Goal: Task Accomplishment & Management: Complete application form

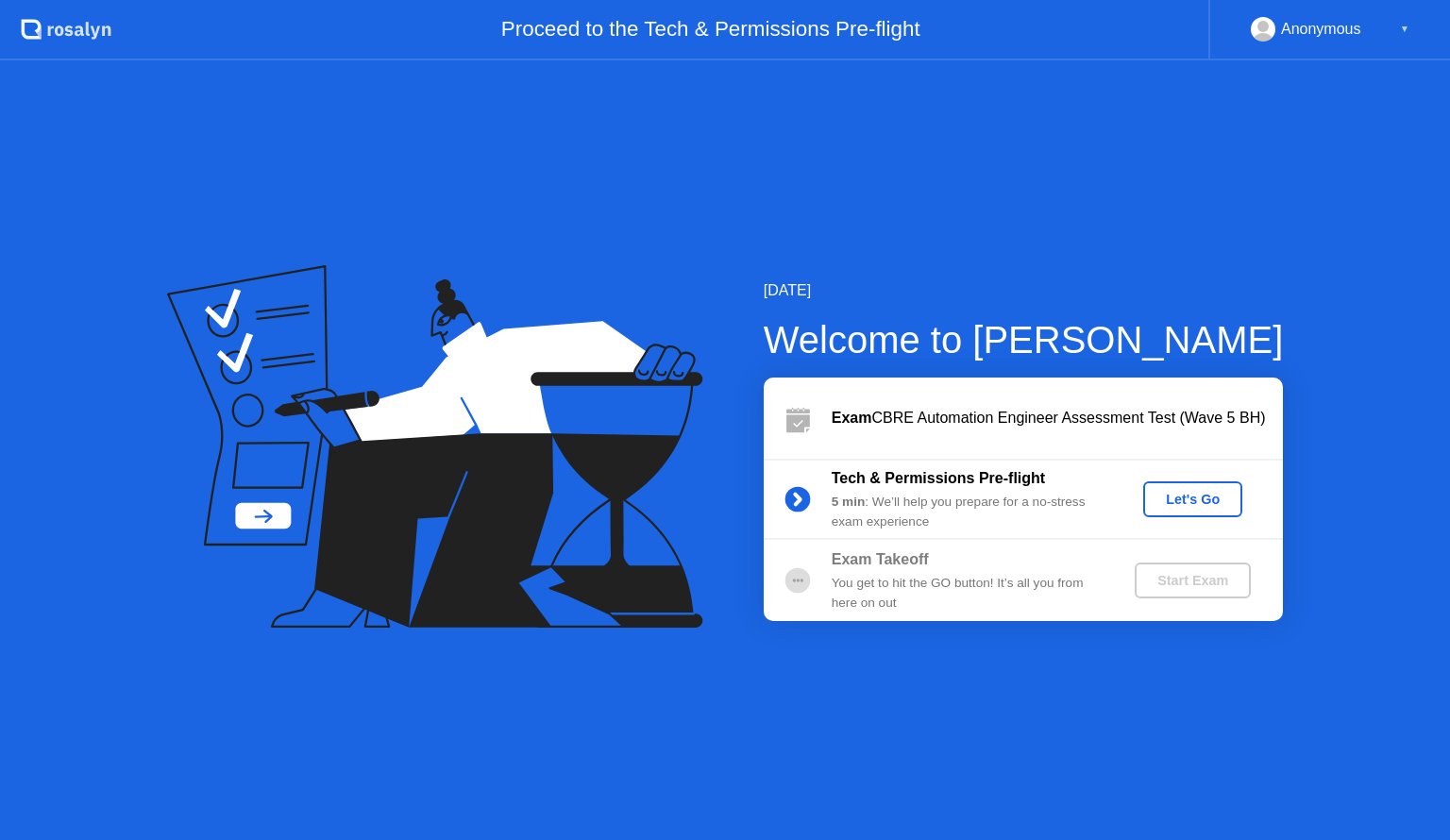
click at [1189, 492] on div "Let's Go" at bounding box center [1193, 499] width 84 height 15
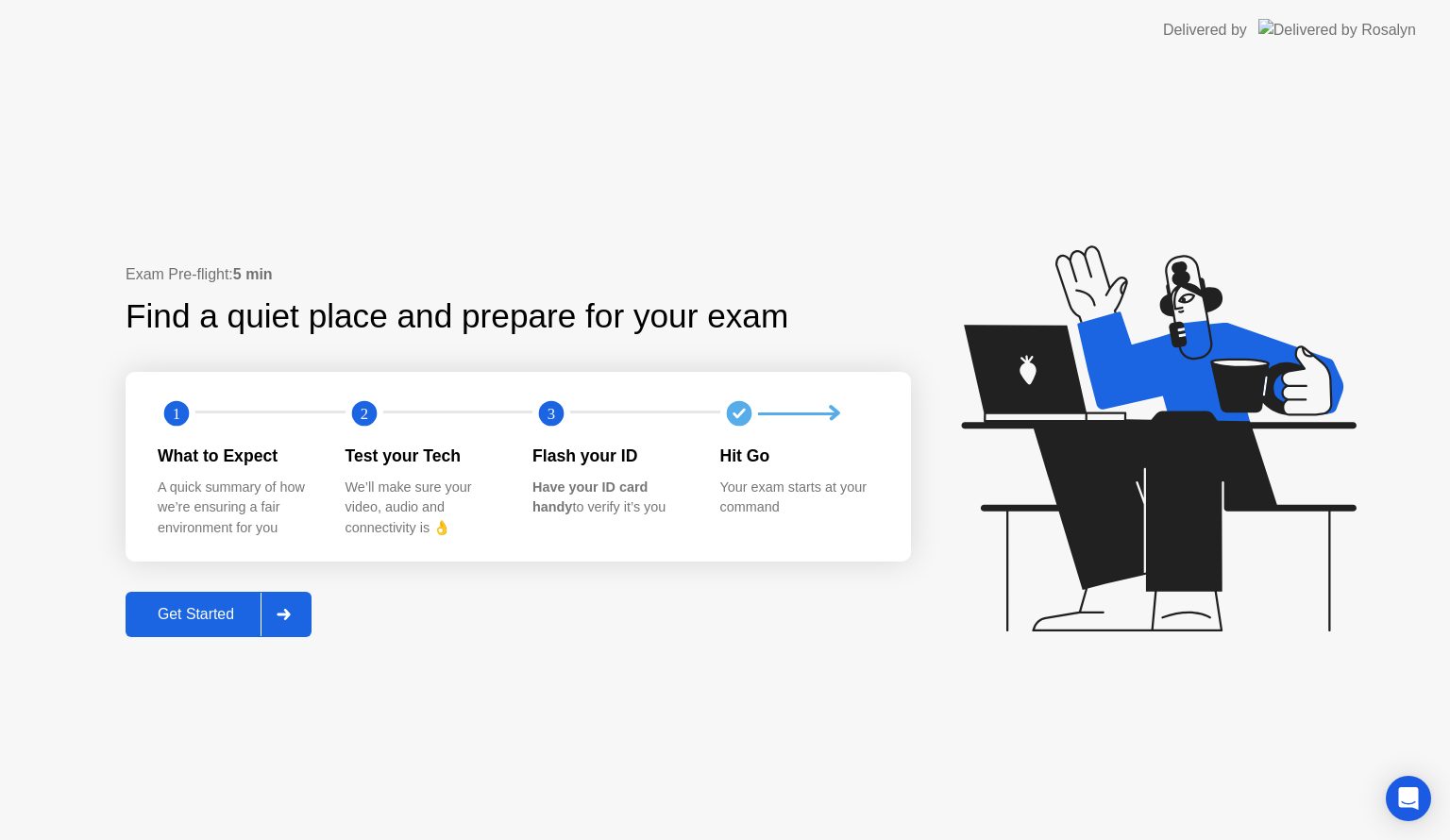
click at [296, 623] on div at bounding box center [283, 614] width 45 height 43
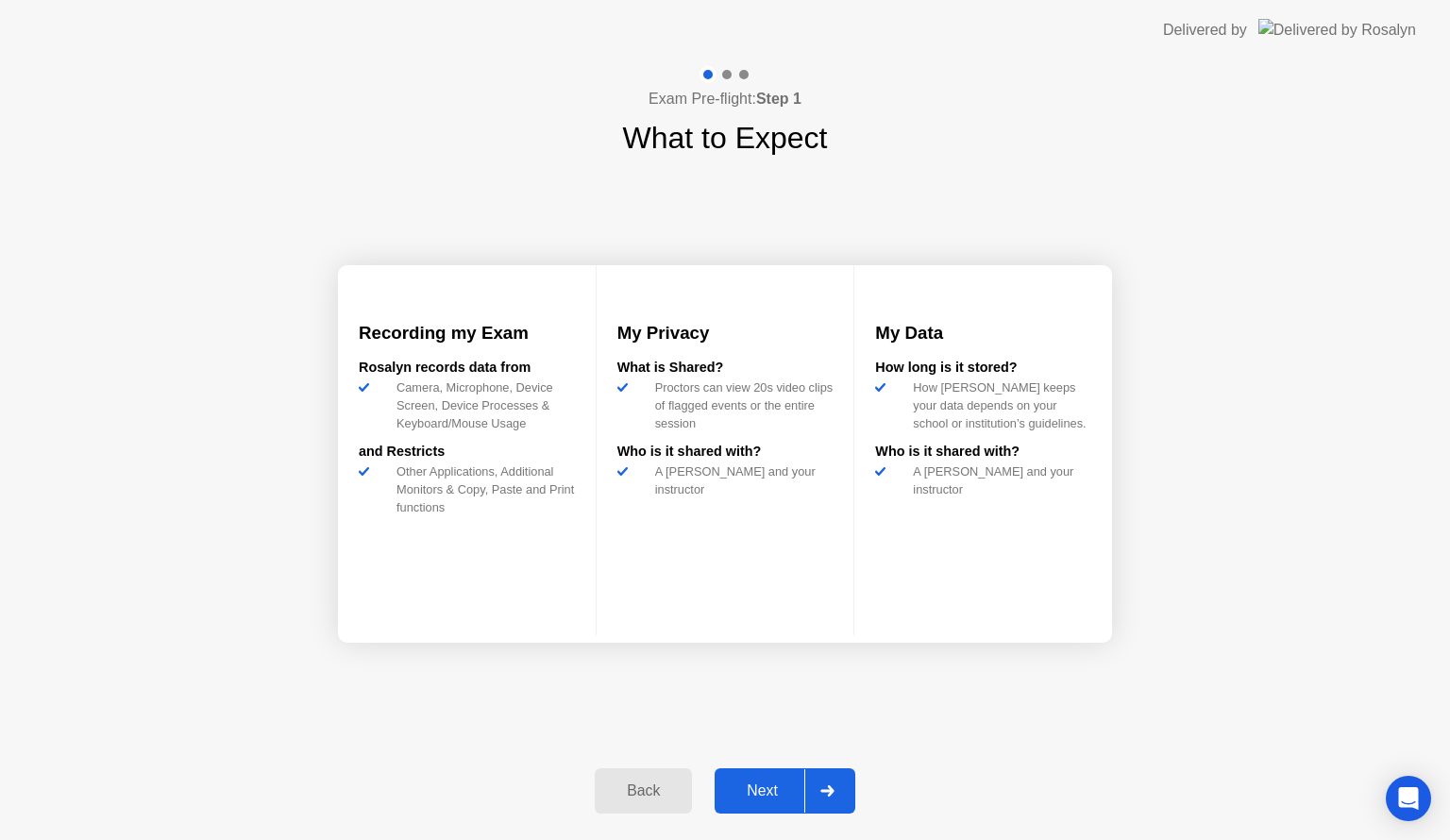
click at [771, 783] on div "Next" at bounding box center [763, 790] width 84 height 17
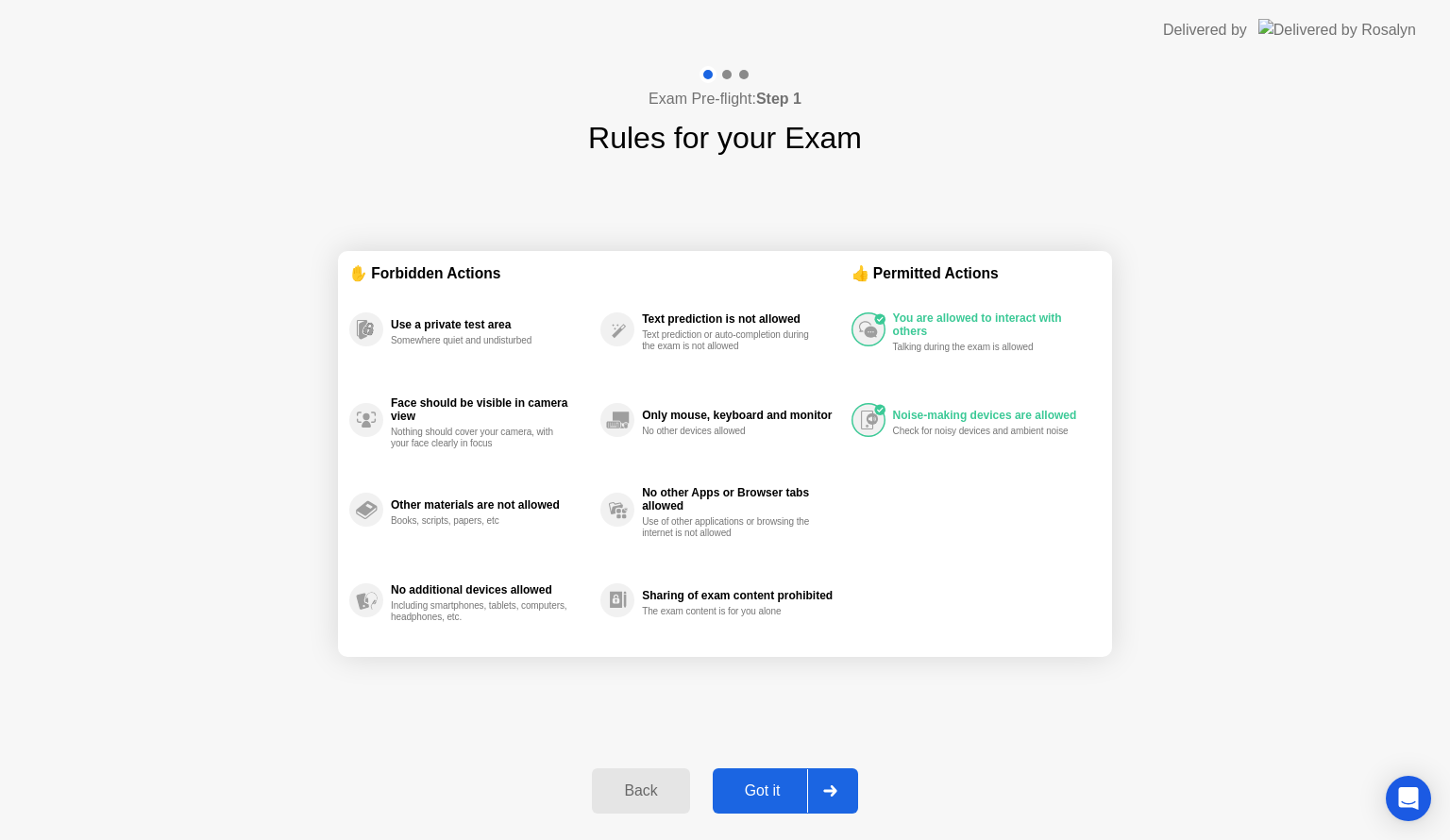
click at [777, 792] on div "Got it" at bounding box center [763, 790] width 88 height 17
select select "**********"
select select "*******"
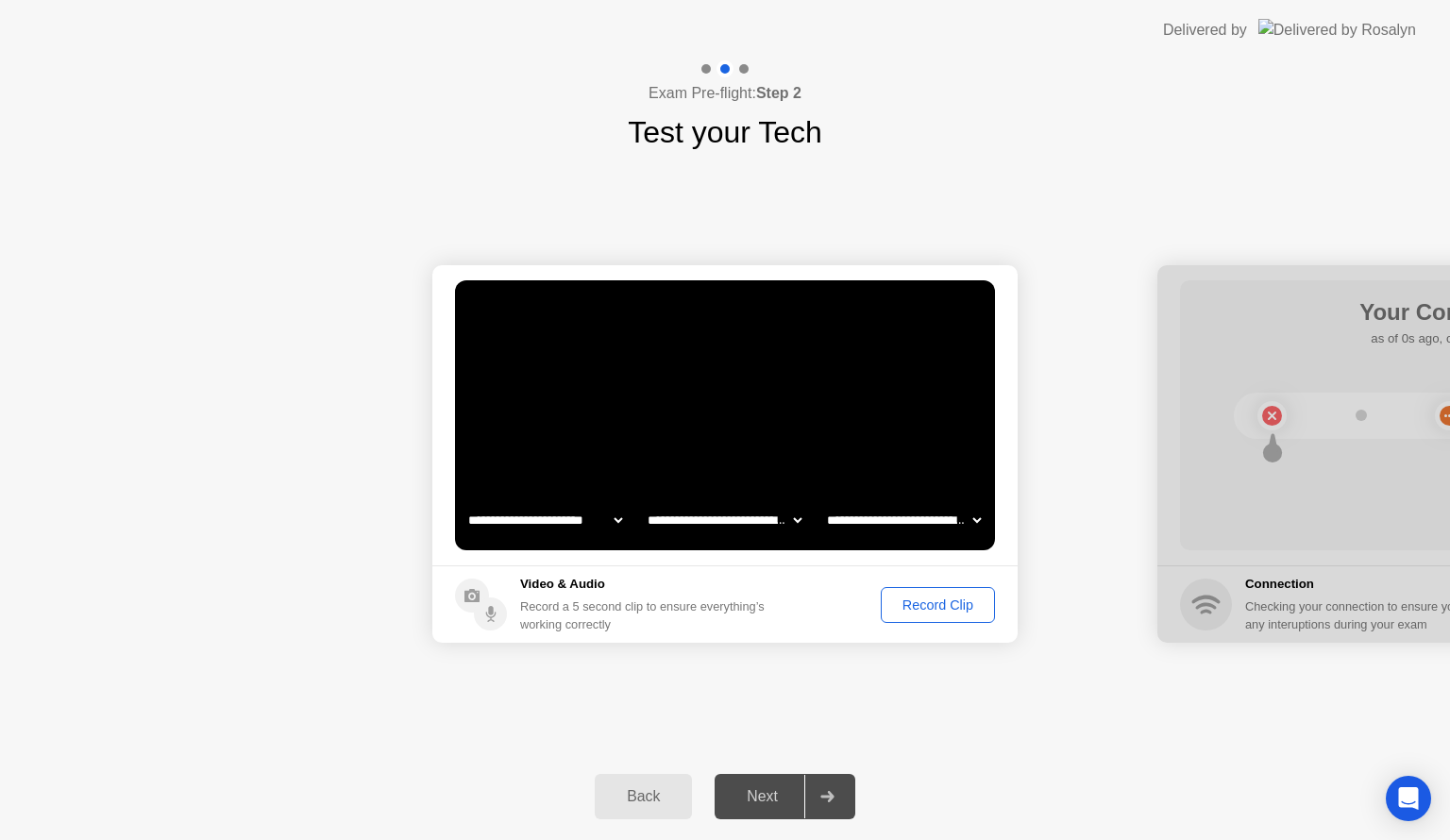
click at [950, 599] on div "Record Clip" at bounding box center [938, 604] width 101 height 15
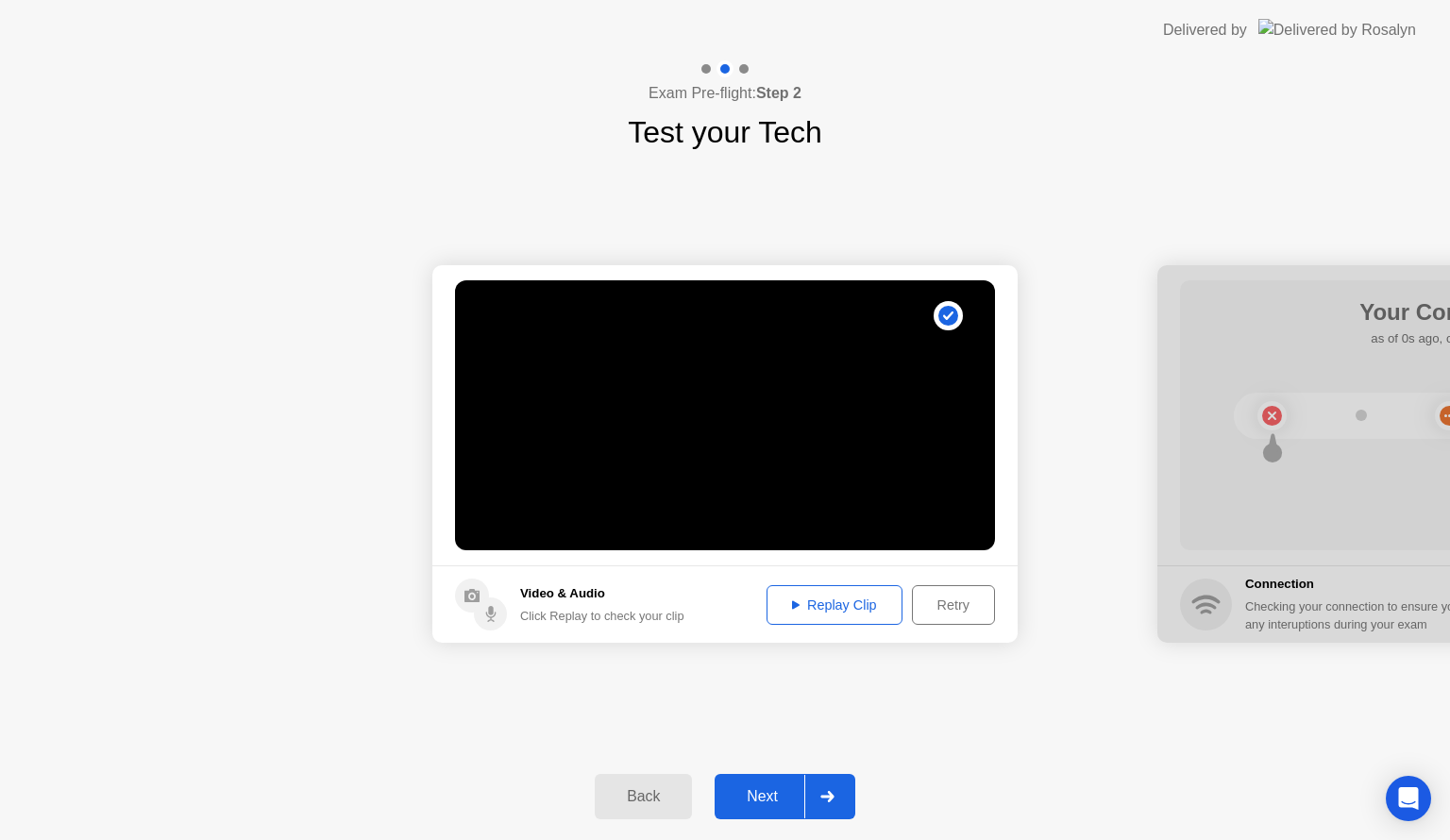
click at [833, 609] on div "Replay Clip" at bounding box center [833, 604] width 123 height 15
click at [831, 804] on div at bounding box center [827, 796] width 45 height 43
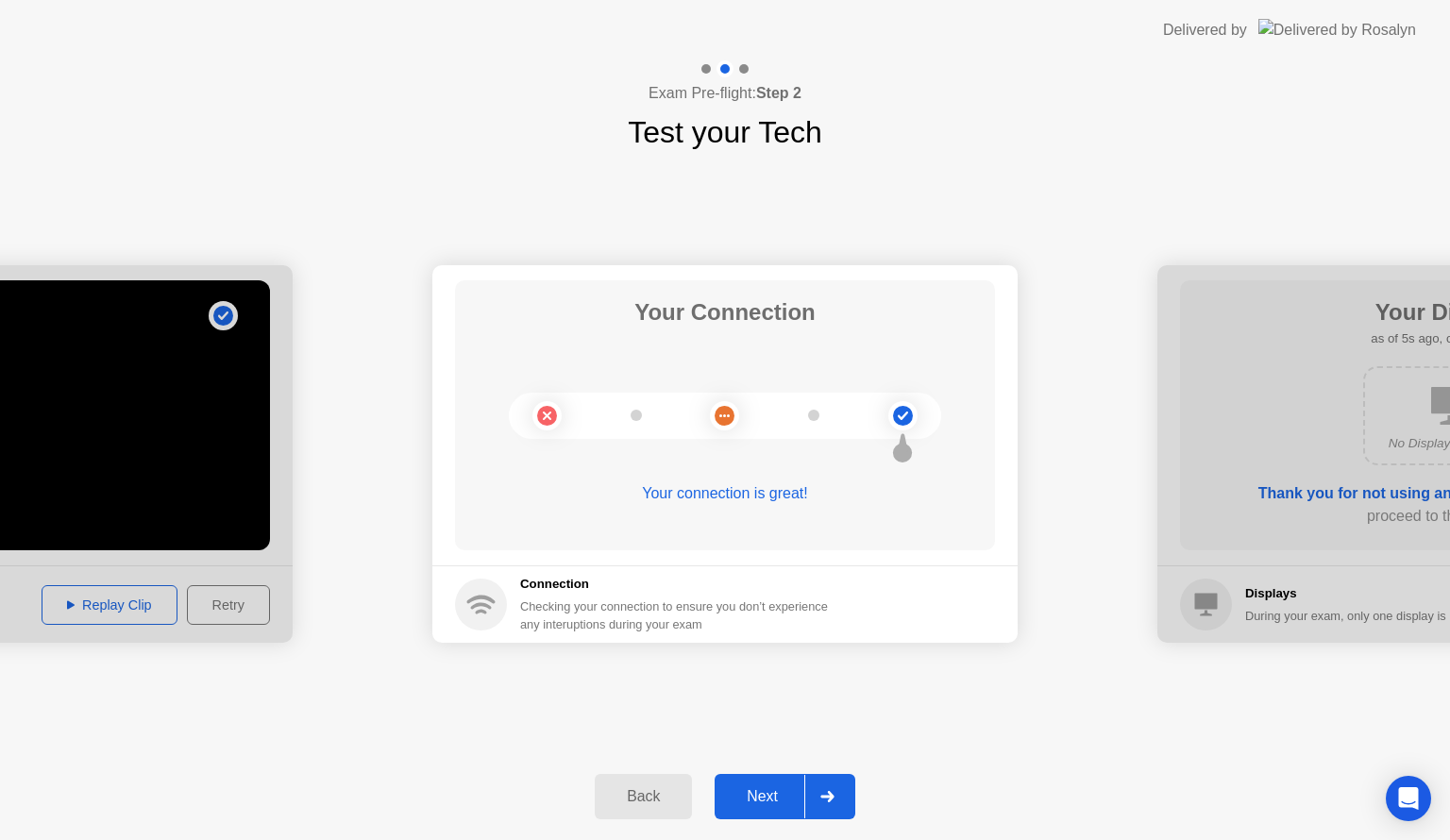
click at [831, 804] on div at bounding box center [827, 796] width 45 height 43
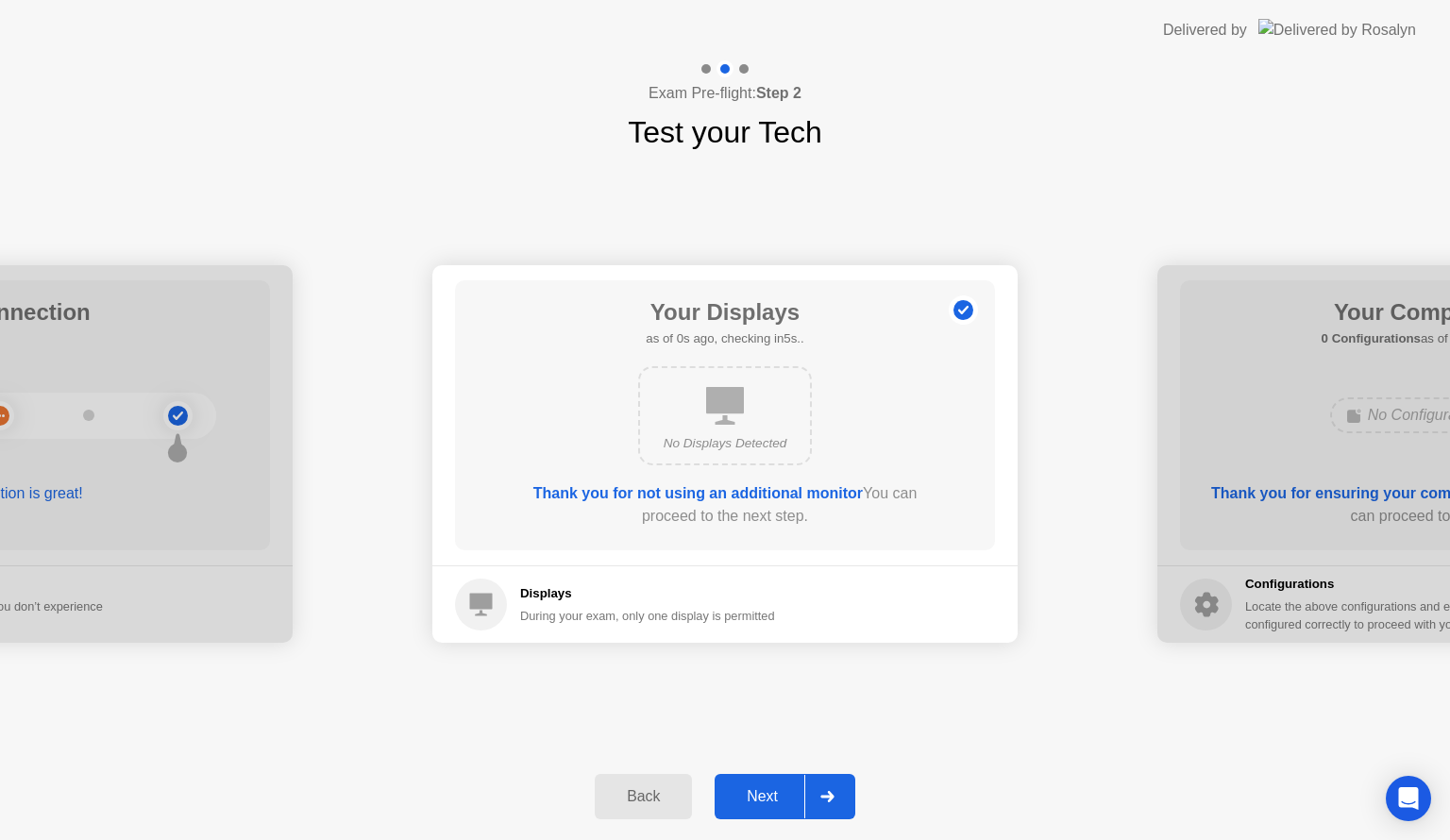
click at [831, 804] on div at bounding box center [827, 796] width 45 height 43
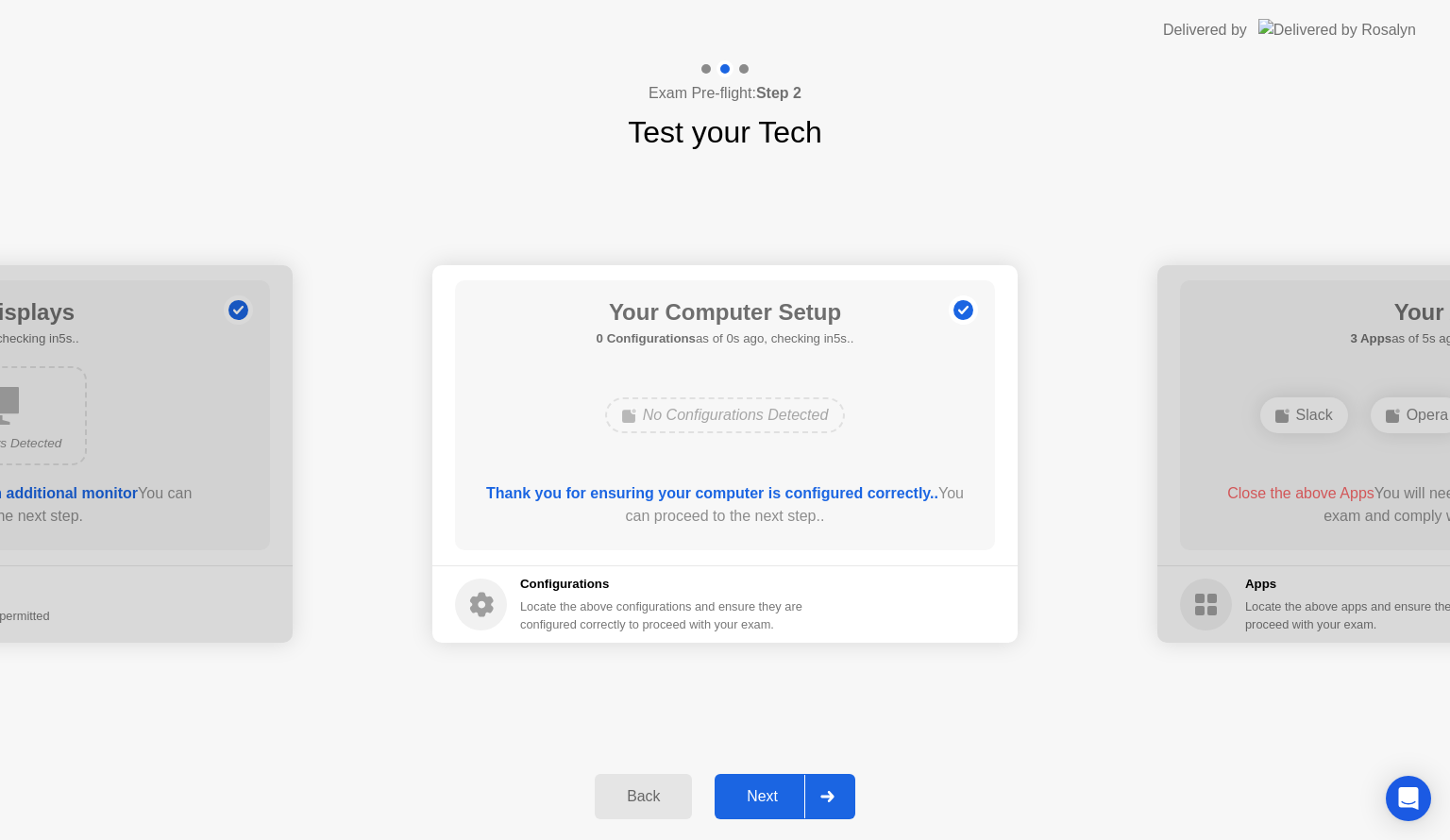
click at [831, 804] on div at bounding box center [827, 796] width 45 height 43
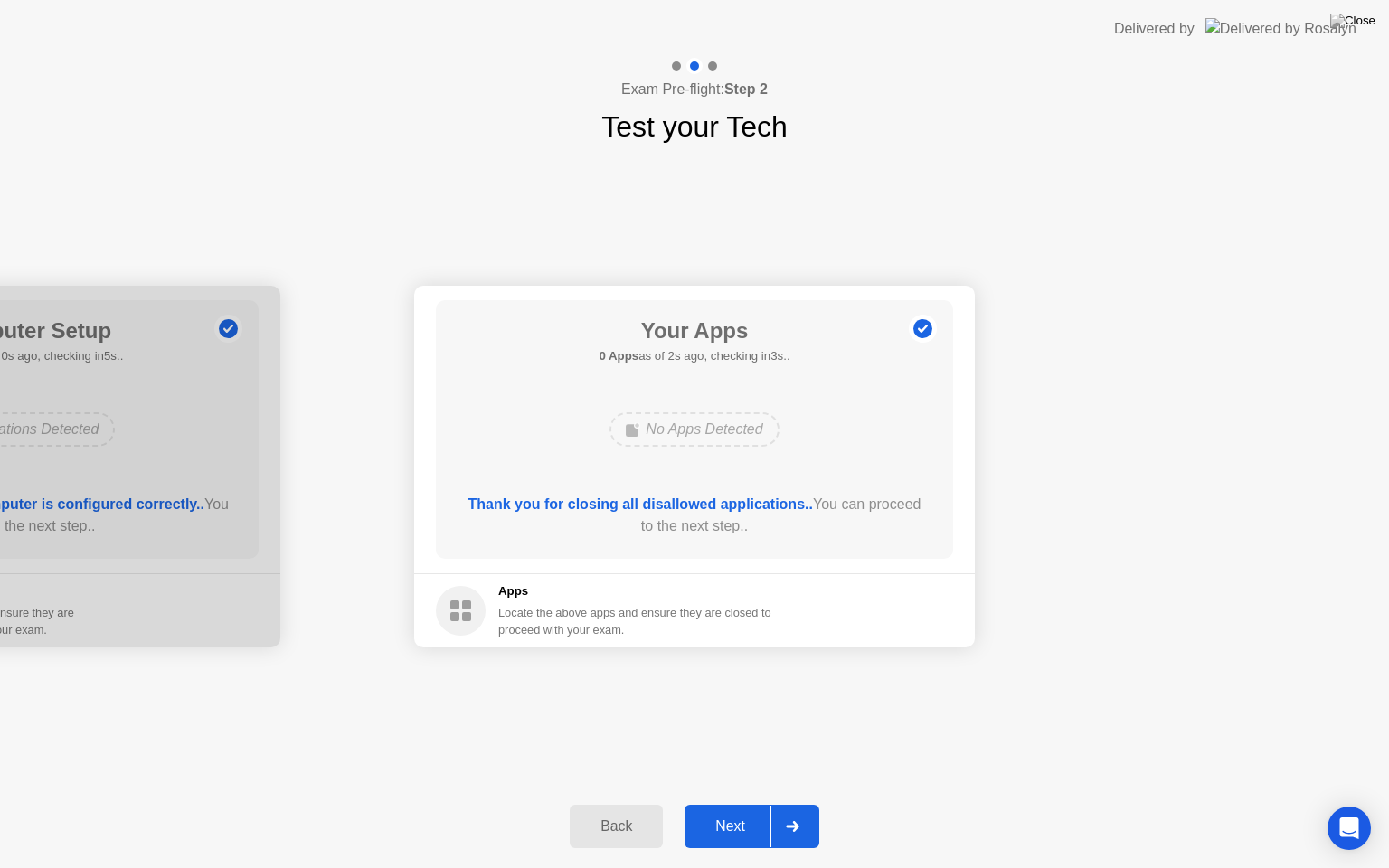
click at [797, 804] on div at bounding box center [792, 827] width 43 height 41
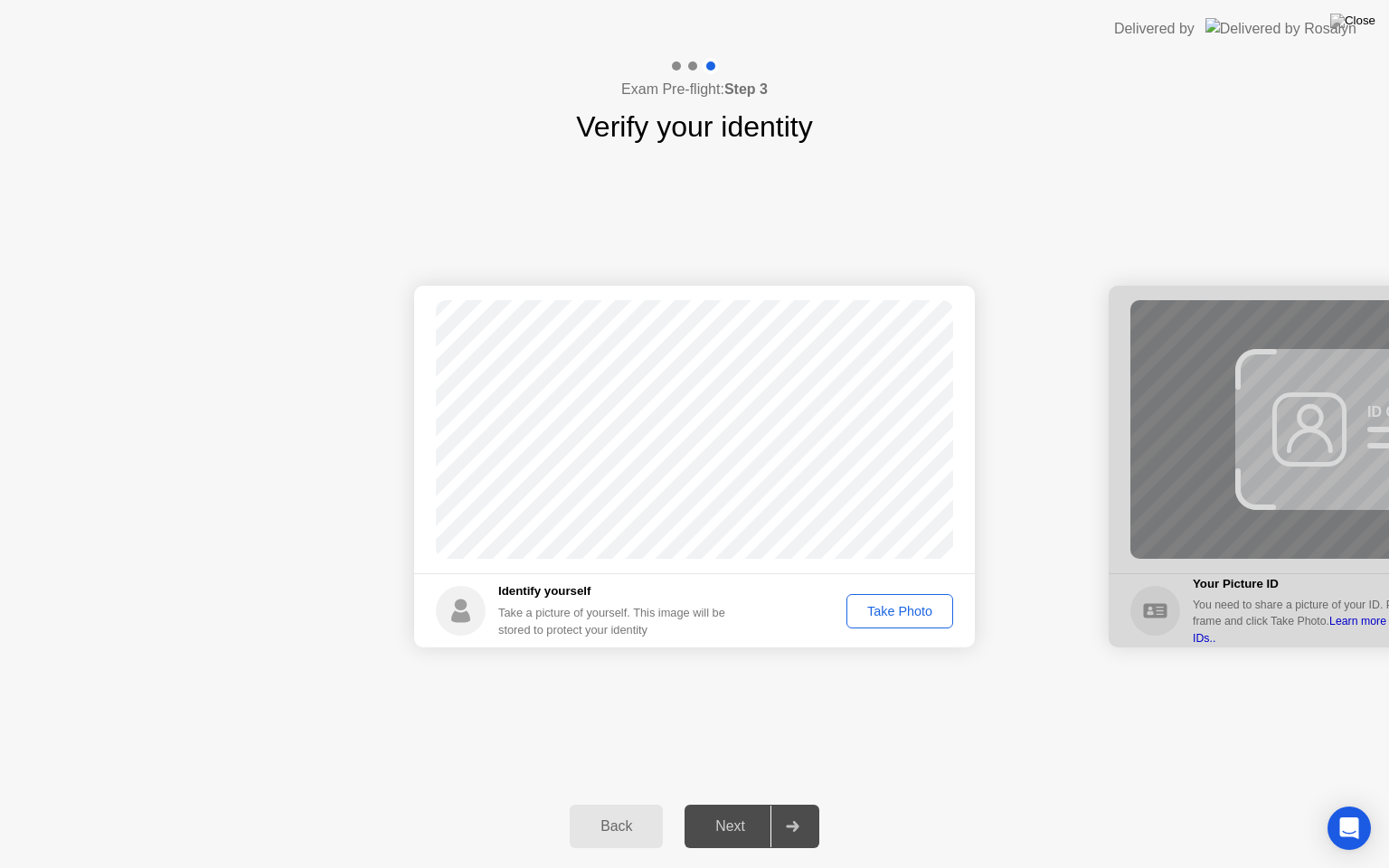
click at [890, 611] on div "Take Photo" at bounding box center [900, 610] width 94 height 14
click at [793, 804] on div at bounding box center [792, 827] width 43 height 41
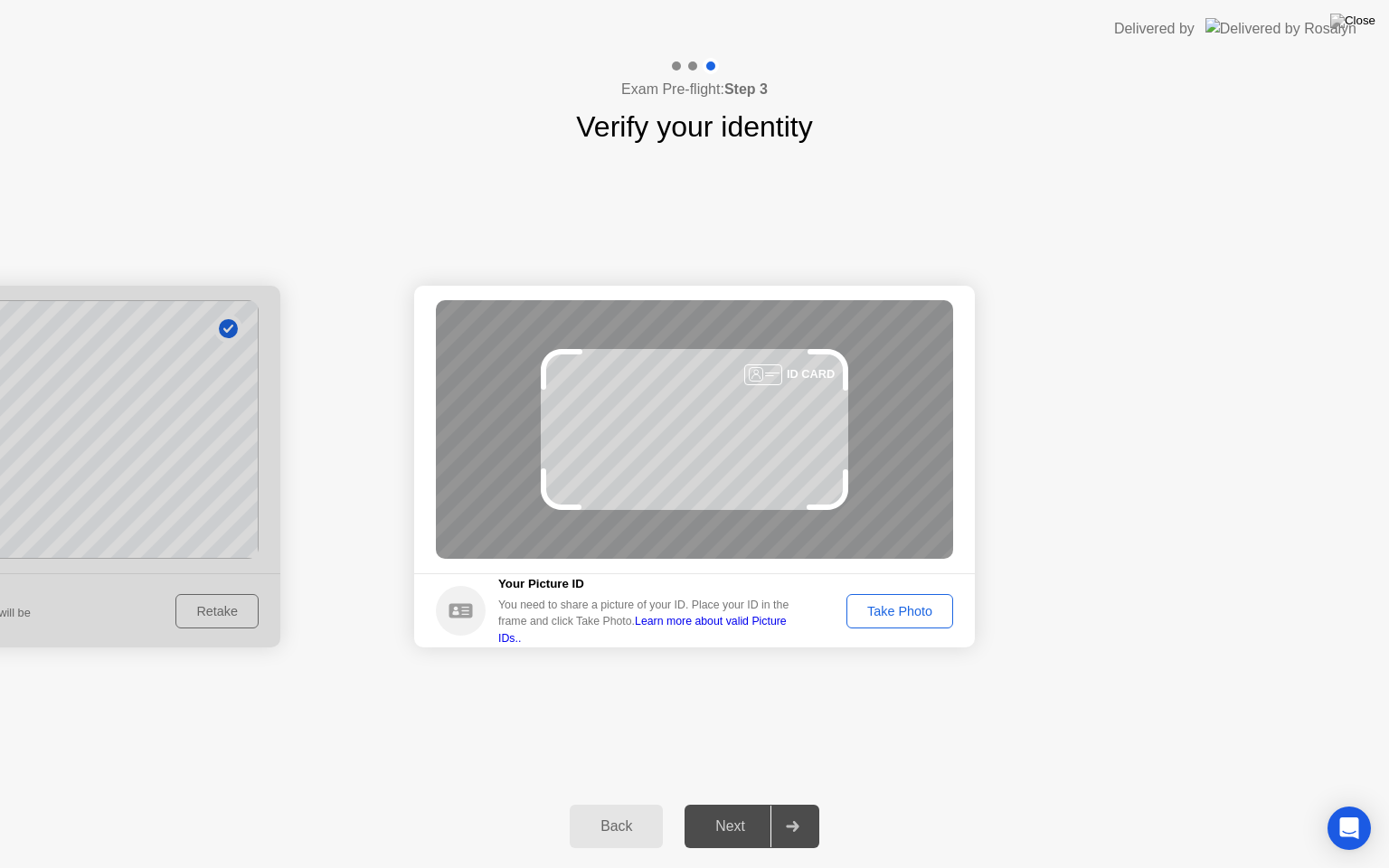
click at [885, 604] on div "Take Photo" at bounding box center [900, 610] width 94 height 14
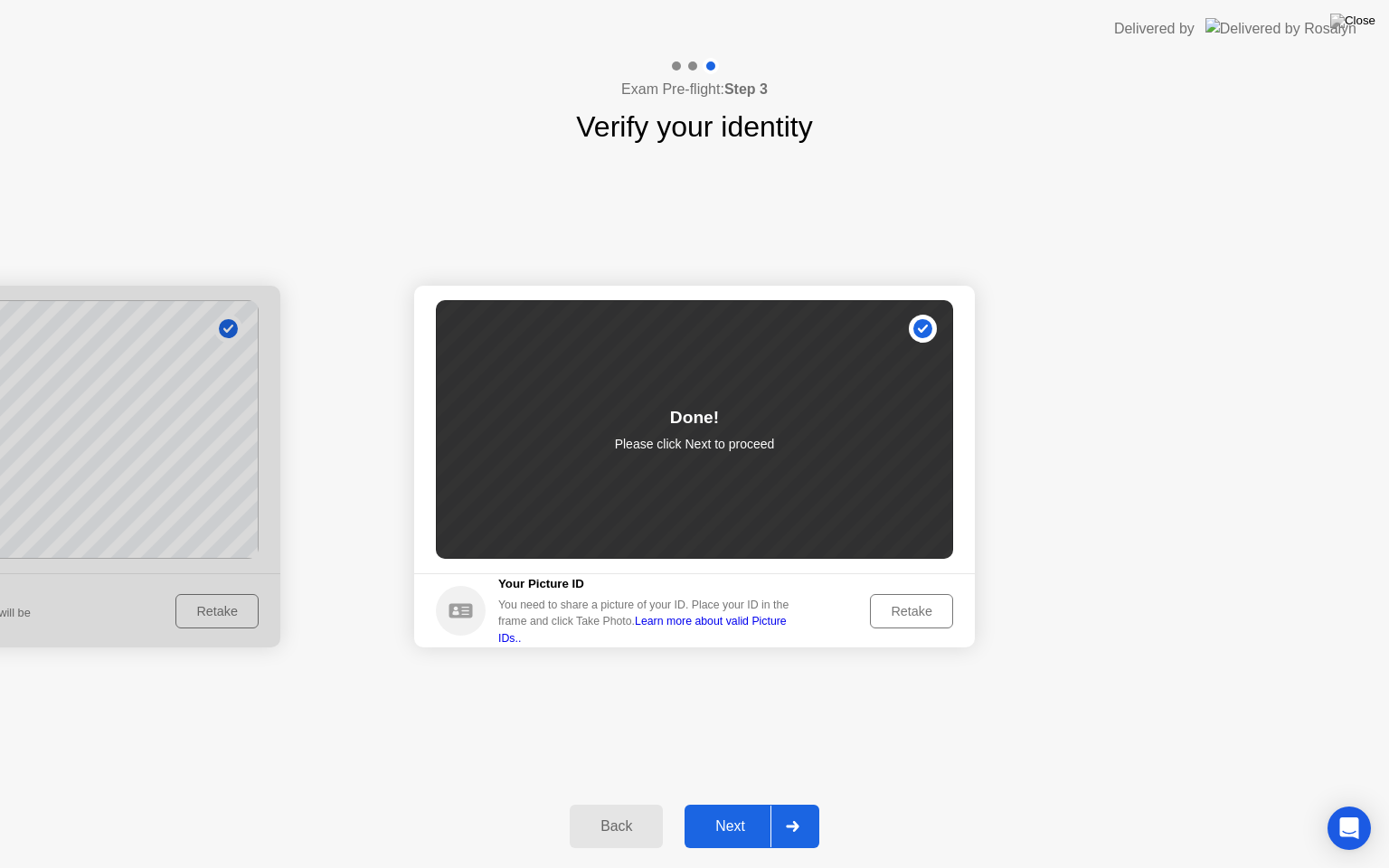
click at [783, 804] on div at bounding box center [792, 827] width 43 height 41
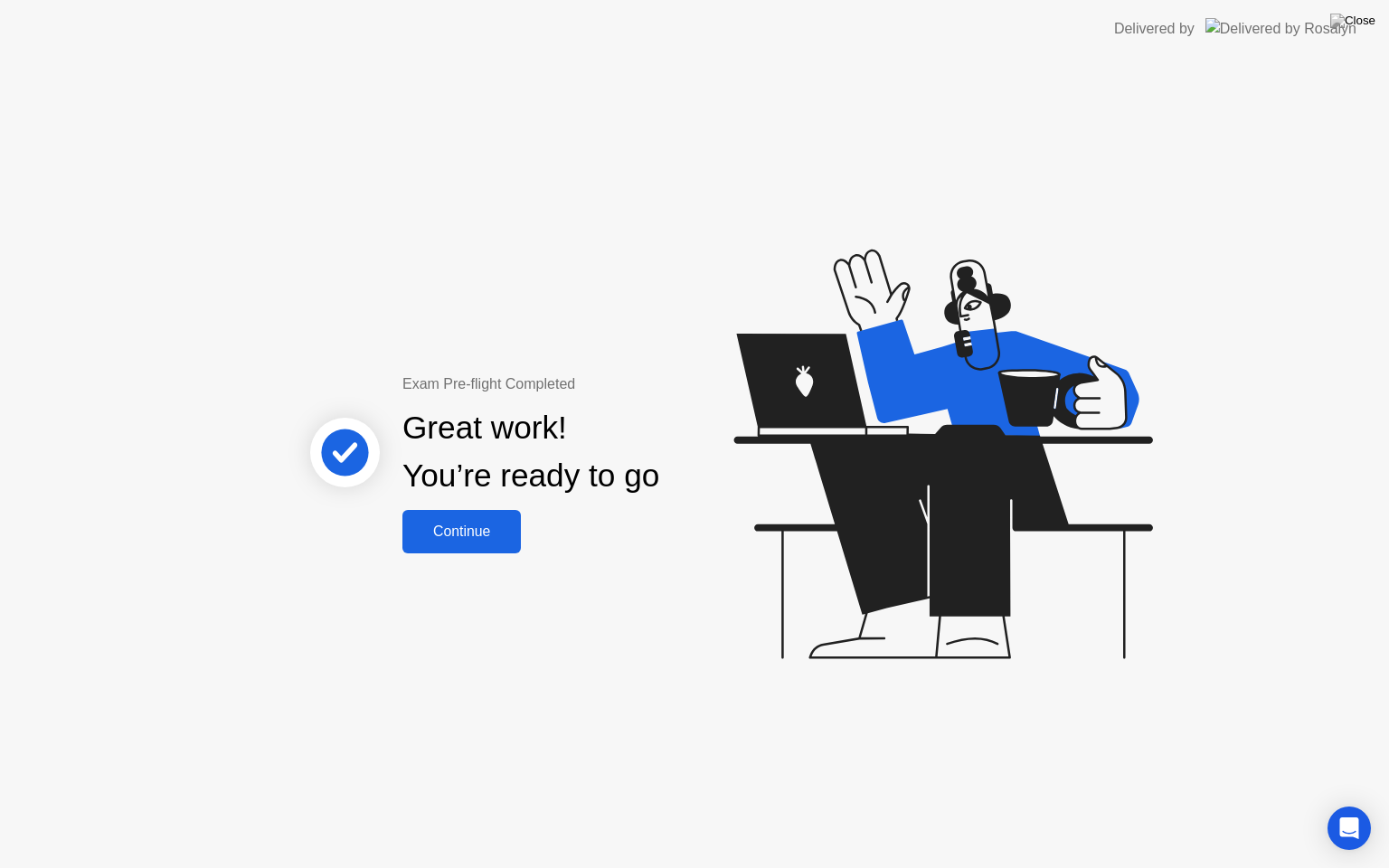
click at [454, 529] on div "Continue" at bounding box center [462, 531] width 107 height 16
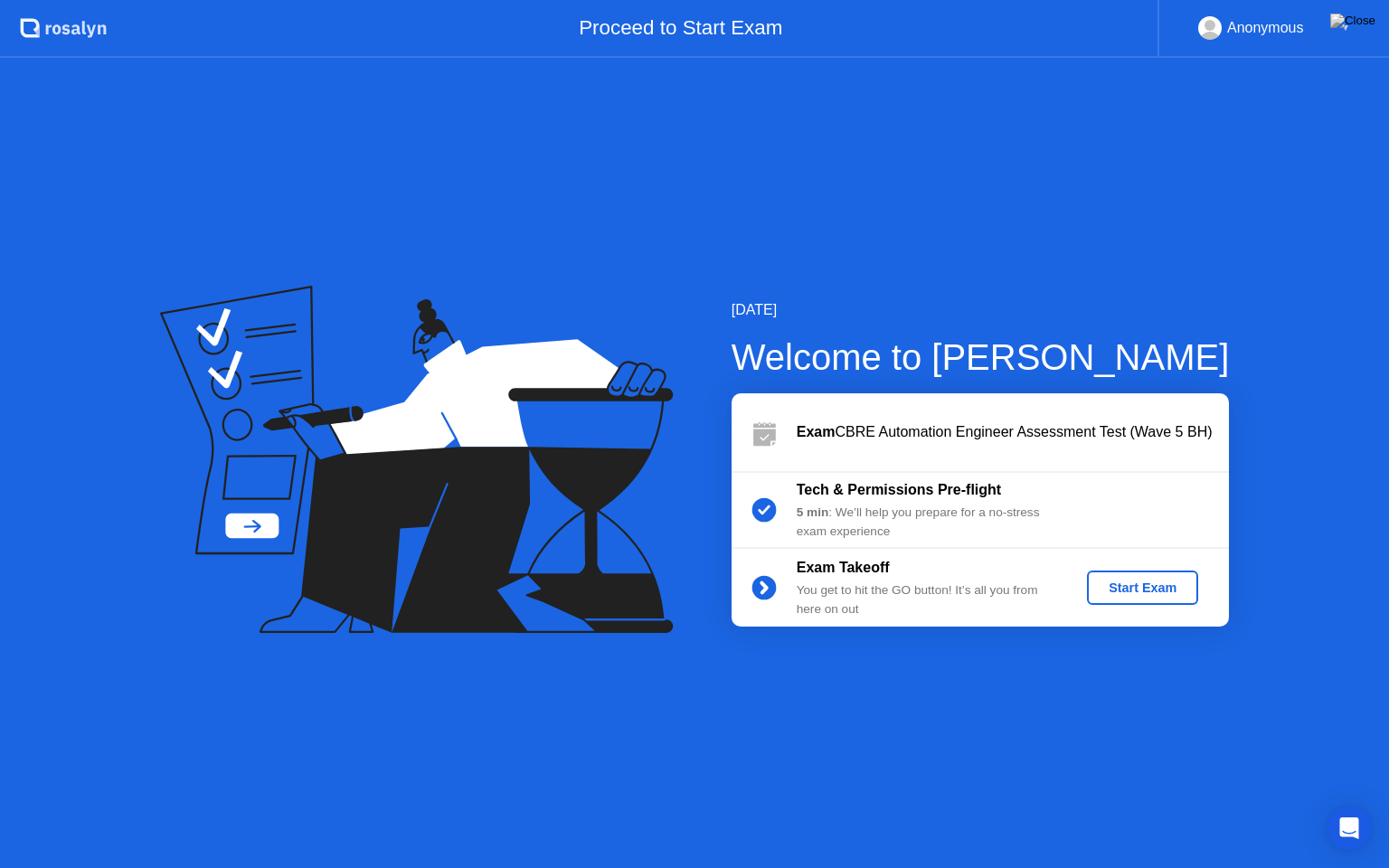
click at [1142, 582] on div "Start Exam" at bounding box center [1142, 587] width 97 height 14
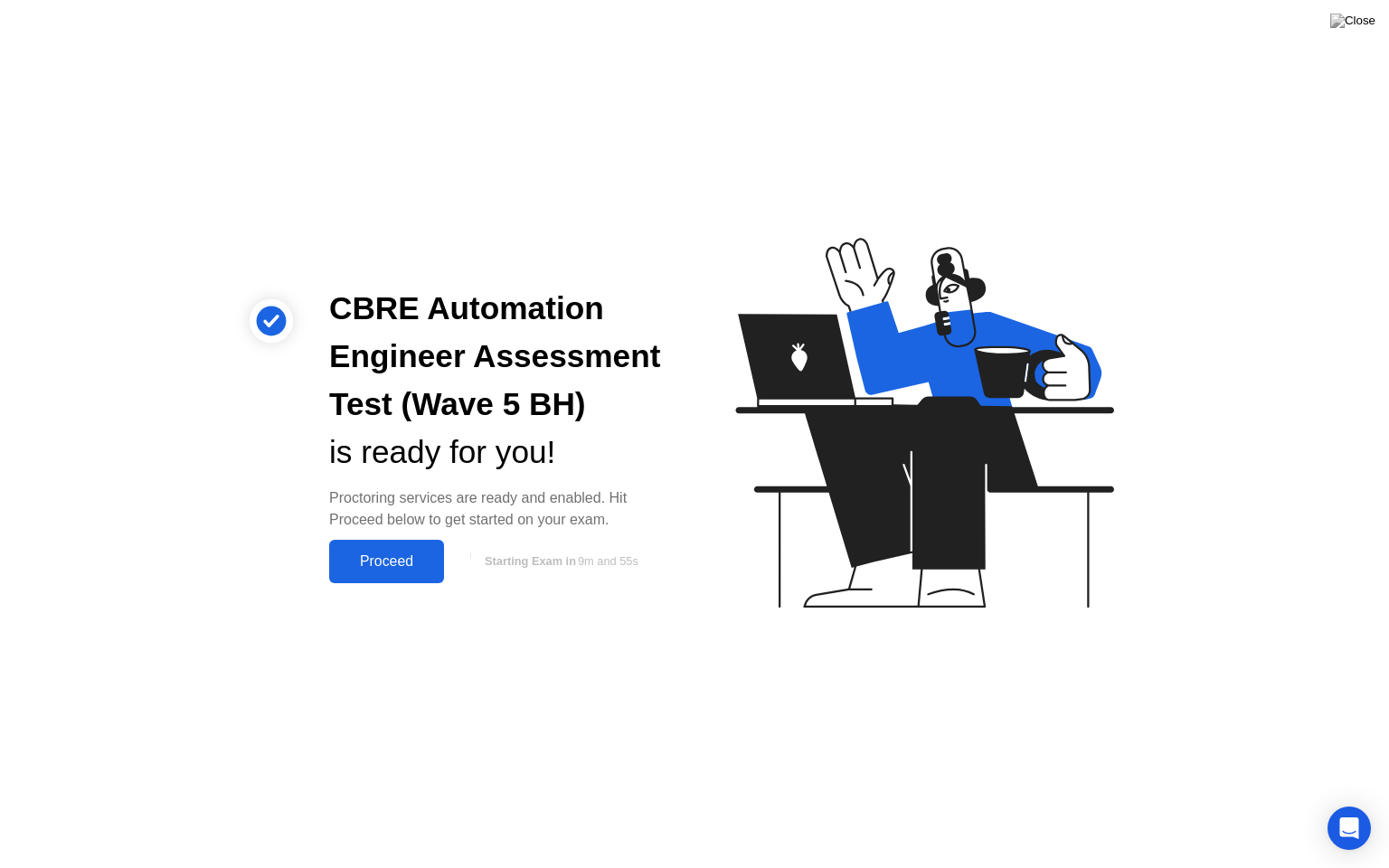
click at [378, 559] on div "Proceed" at bounding box center [387, 560] width 104 height 16
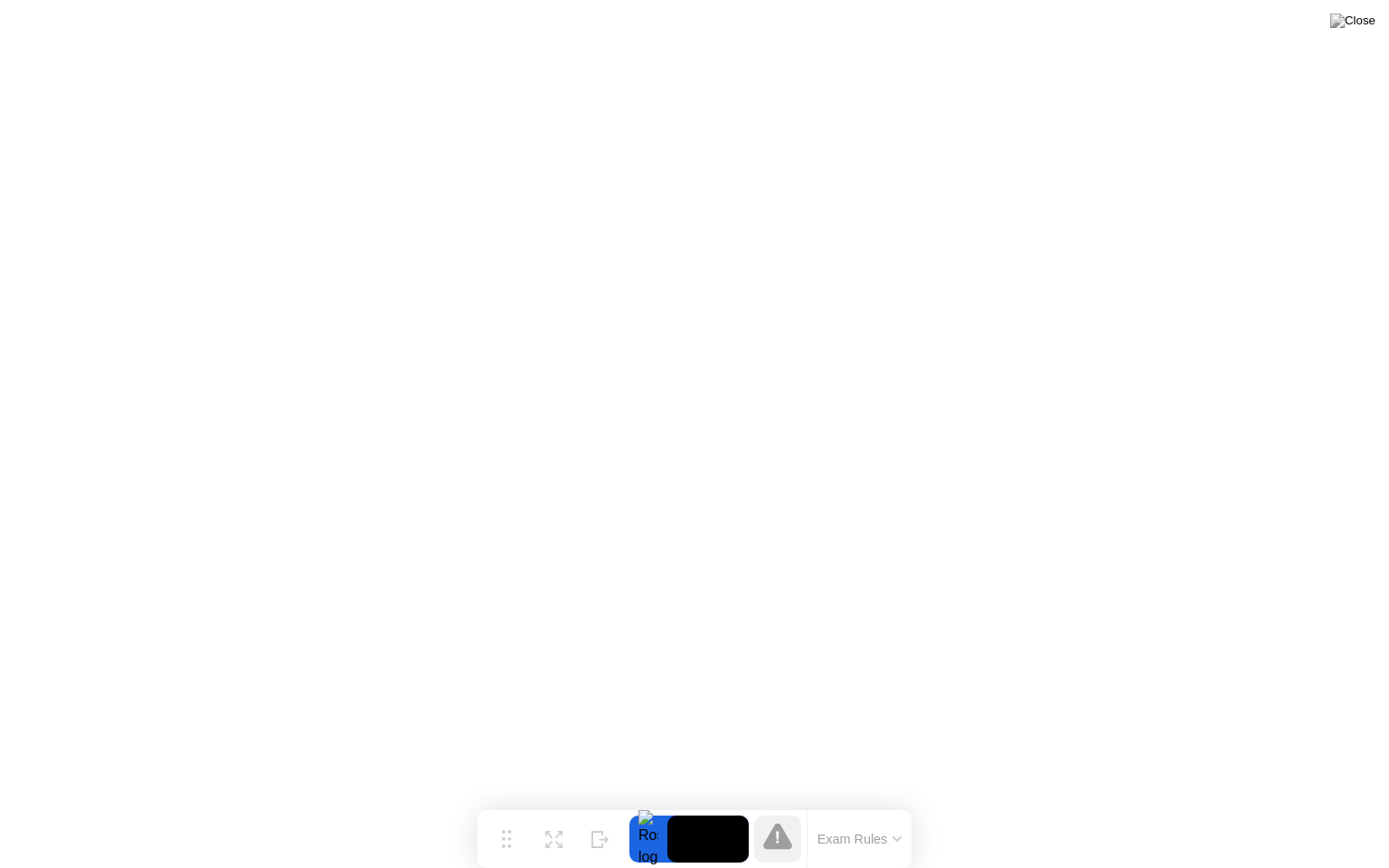
click at [780, 804] on icon at bounding box center [777, 836] width 29 height 26
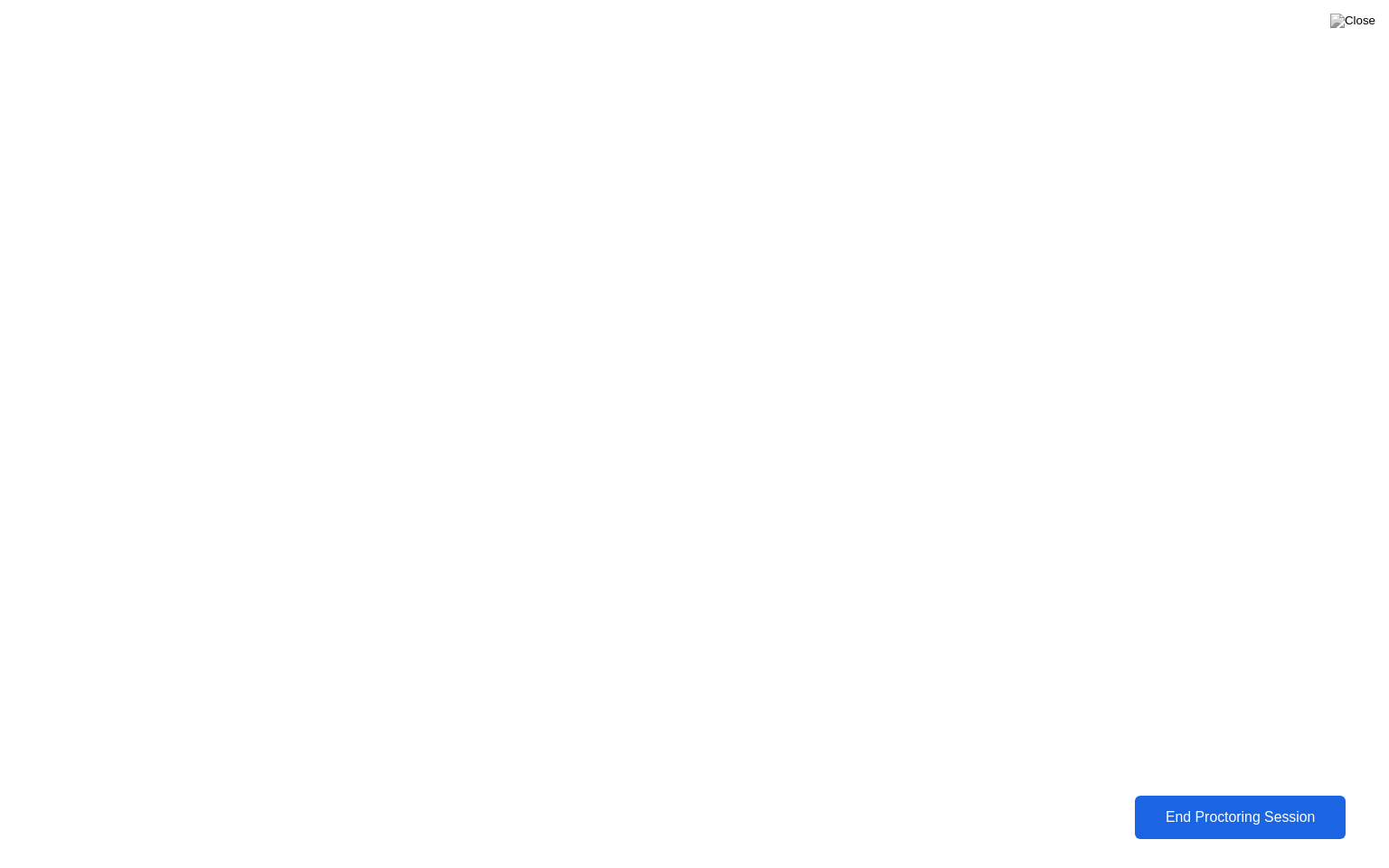
click at [1234, 804] on div "End Proctoring Session" at bounding box center [1239, 816] width 199 height 16
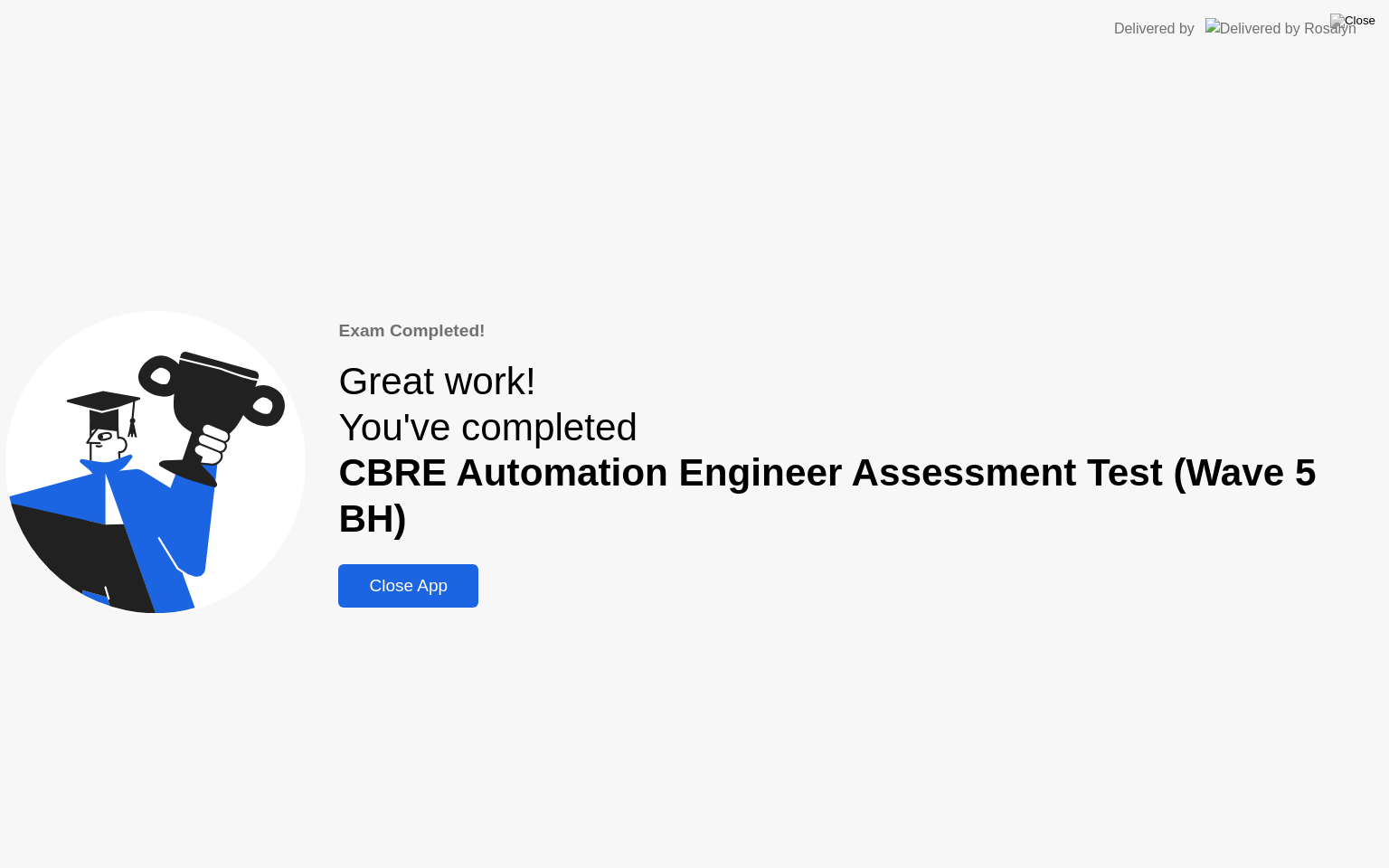
click at [440, 576] on div "Close App" at bounding box center [407, 585] width 129 height 20
